Goal: Find specific page/section: Find specific page/section

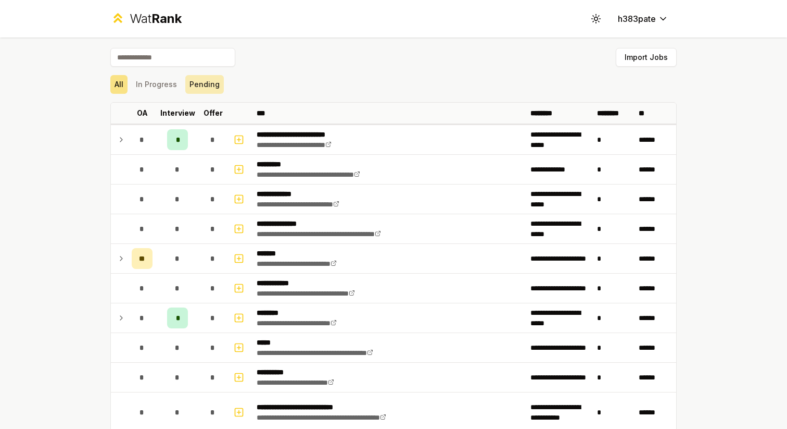
click at [199, 76] on button "Pending" at bounding box center [204, 84] width 39 height 19
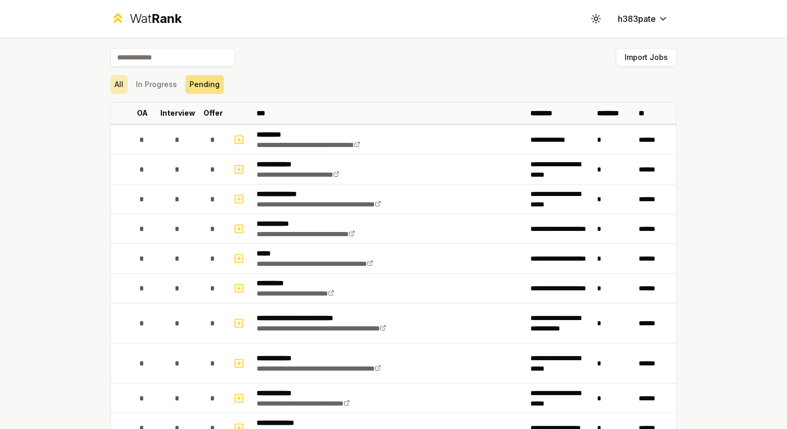
click at [123, 83] on button "All" at bounding box center [118, 84] width 17 height 19
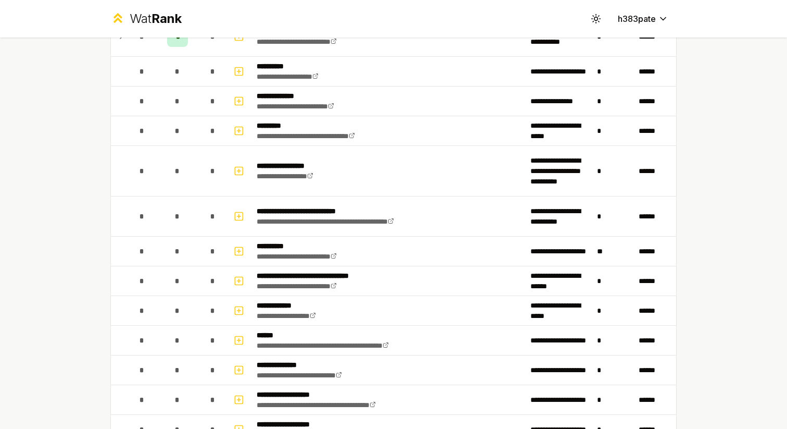
scroll to position [1329, 0]
